Goal: Find specific page/section: Find specific page/section

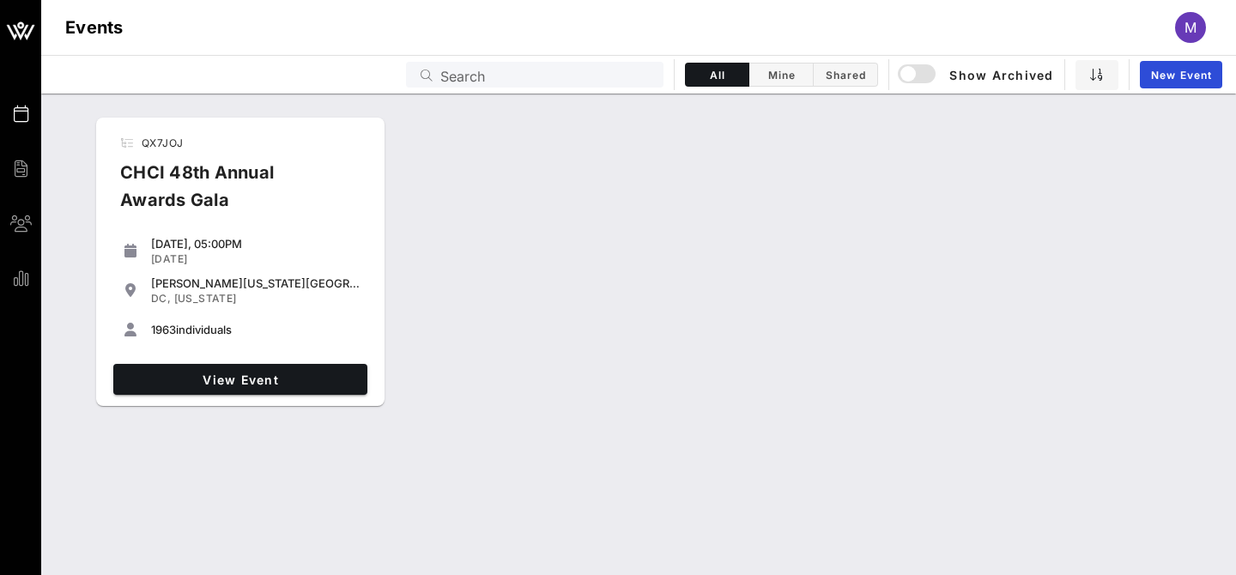
click at [229, 277] on div "[PERSON_NAME][US_STATE][GEOGRAPHIC_DATA]" at bounding box center [255, 283] width 209 height 14
click at [207, 383] on span "View Event" at bounding box center [240, 380] width 240 height 15
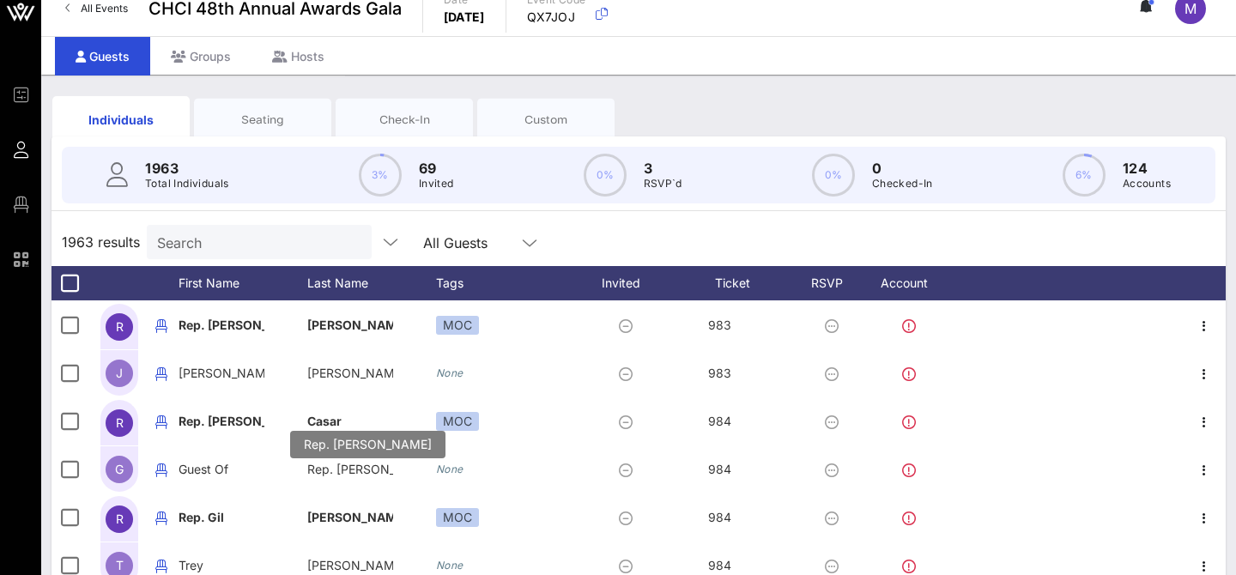
scroll to position [1327, 0]
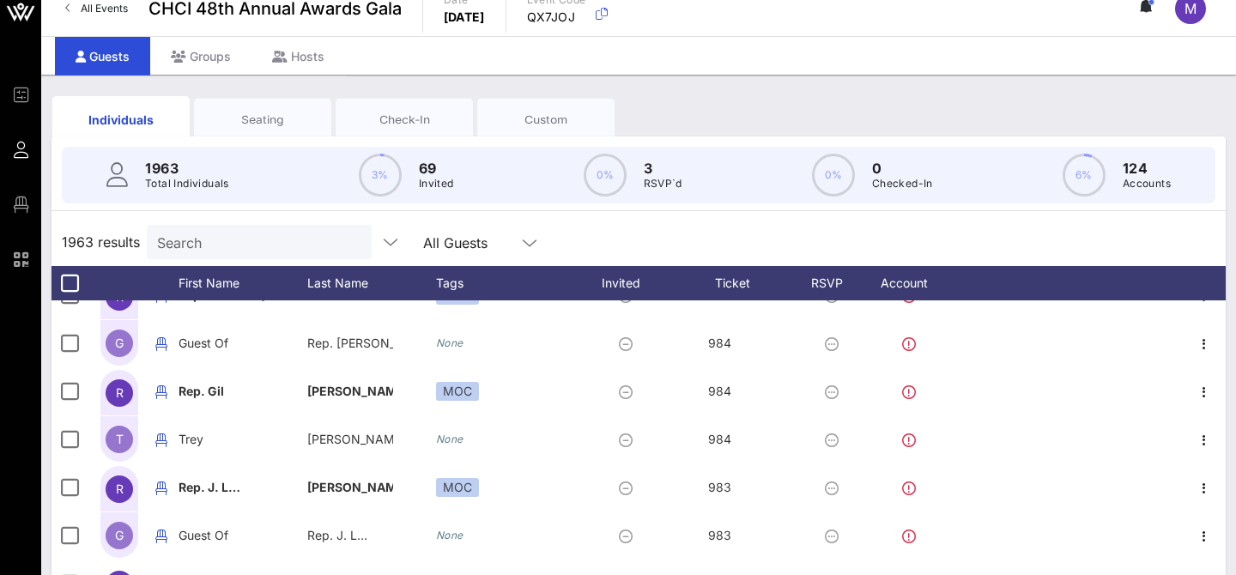
click at [923, 224] on div "1963 results Search All Guests" at bounding box center [639, 242] width 1174 height 48
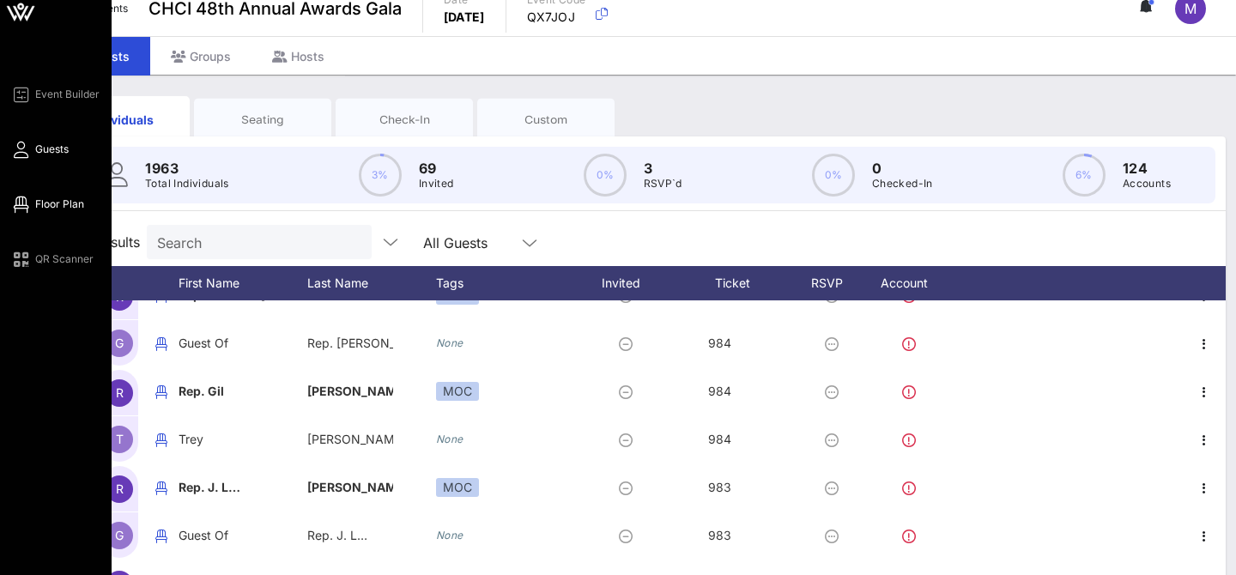
click at [45, 205] on span "Floor Plan" at bounding box center [59, 204] width 49 height 15
